Goal: Information Seeking & Learning: Learn about a topic

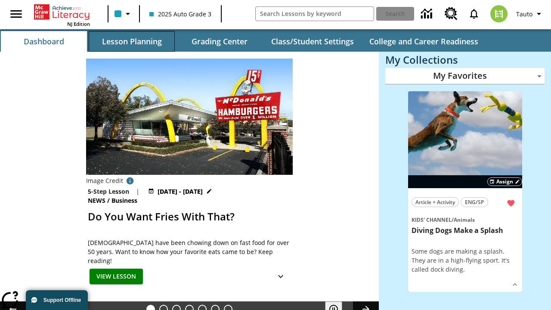
click at [132, 41] on button "Lesson Planning" at bounding box center [132, 41] width 86 height 21
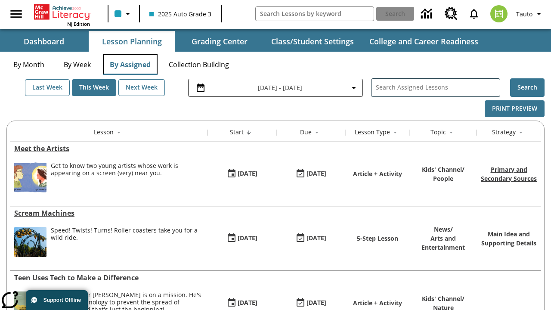
click at [130, 65] on button "By Assigned" at bounding box center [130, 64] width 55 height 21
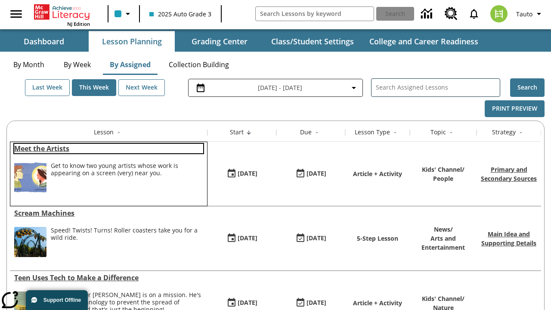
click at [109, 149] on link "Meet the Artists" at bounding box center [108, 148] width 189 height 9
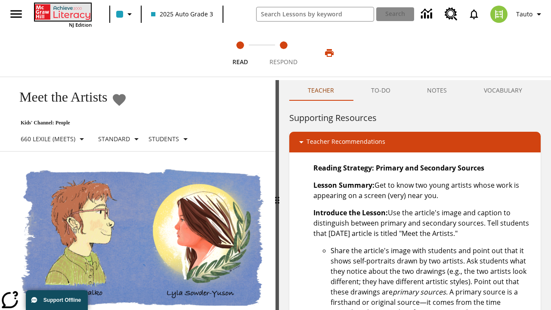
click at [62, 12] on icon "Home" at bounding box center [63, 11] width 57 height 17
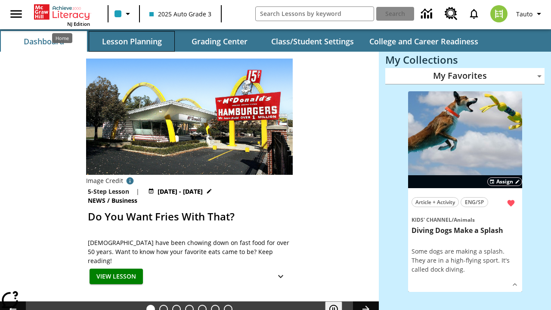
click at [132, 41] on button "Lesson Planning" at bounding box center [132, 41] width 86 height 21
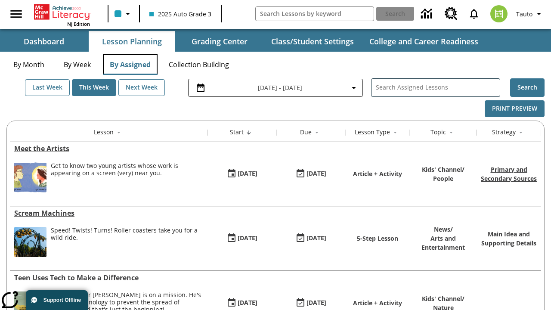
click at [130, 65] on button "By Assigned" at bounding box center [130, 64] width 55 height 21
